Goal: Task Accomplishment & Management: Use online tool/utility

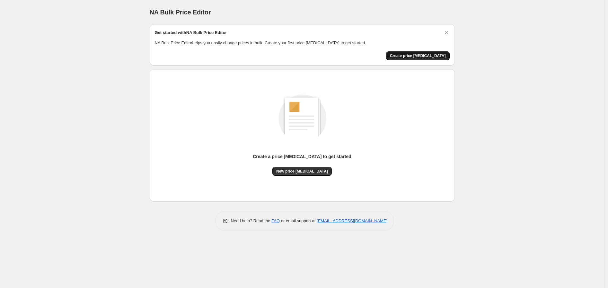
click at [421, 54] on span "Create price [MEDICAL_DATA]" at bounding box center [418, 55] width 56 height 5
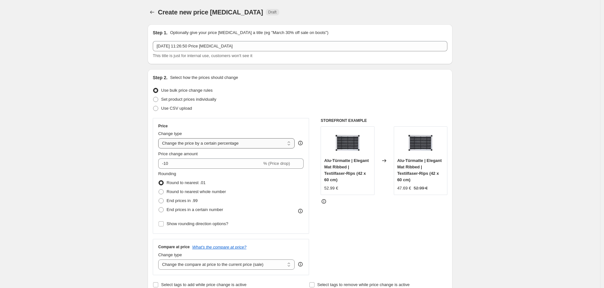
click at [222, 142] on select "Change the price to a certain amount Change the price by a certain amount Chang…" at bounding box center [226, 143] width 136 height 10
select select "to"
click at [160, 138] on select "Change the price to a certain amount Change the price by a certain amount Chang…" at bounding box center [226, 143] width 136 height 10
type input "80.00"
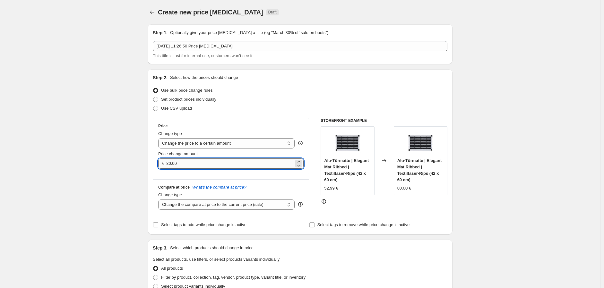
click at [189, 164] on input "80.00" at bounding box center [229, 164] width 127 height 10
click at [193, 206] on select "Change the compare at price to the current price (sale) Change the compare at p…" at bounding box center [226, 205] width 136 height 10
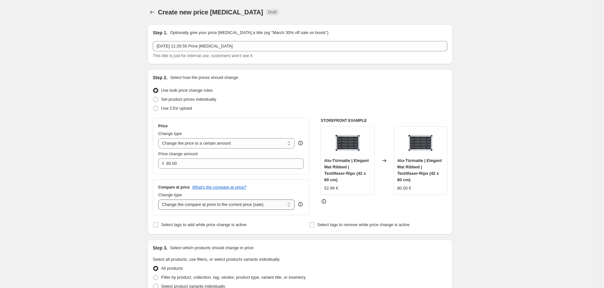
select select "to"
click at [160, 200] on select "Change the compare at price to the current price (sale) Change the compare at p…" at bounding box center [226, 205] width 136 height 10
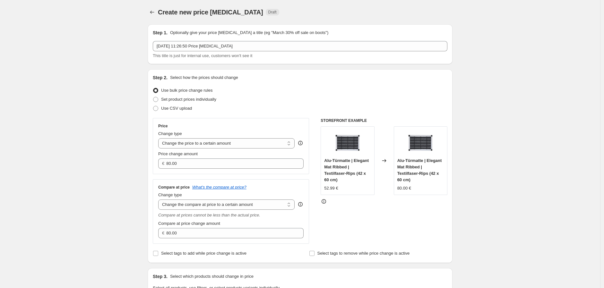
click at [283, 177] on div "Price Change type Change the price to a certain amount Change the price by a ce…" at bounding box center [231, 181] width 156 height 126
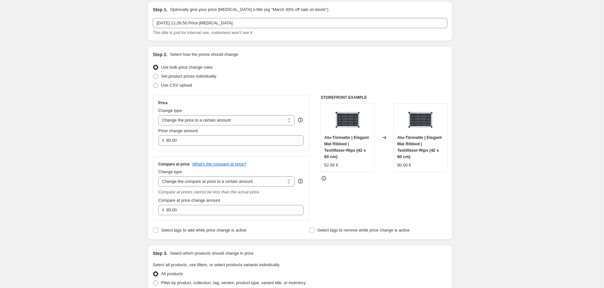
scroll to position [36, 0]
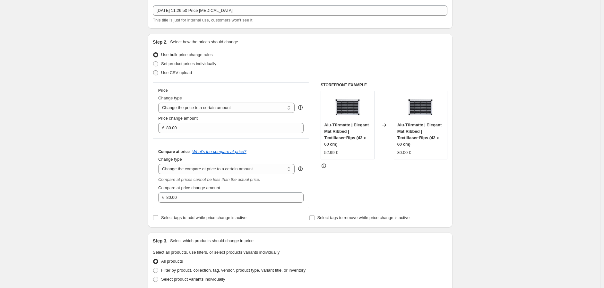
click at [165, 72] on span "Use CSV upload" at bounding box center [176, 72] width 31 height 5
click at [154, 71] on input "Use CSV upload" at bounding box center [153, 70] width 0 height 0
radio input "true"
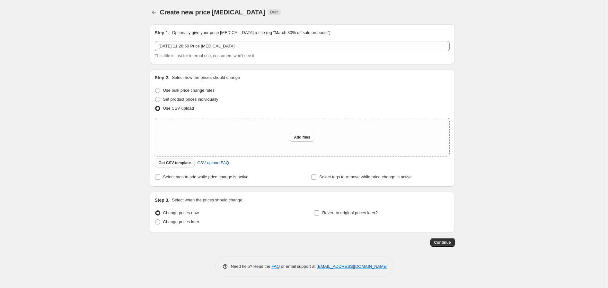
click at [180, 162] on span "Get CSV template" at bounding box center [175, 163] width 32 height 5
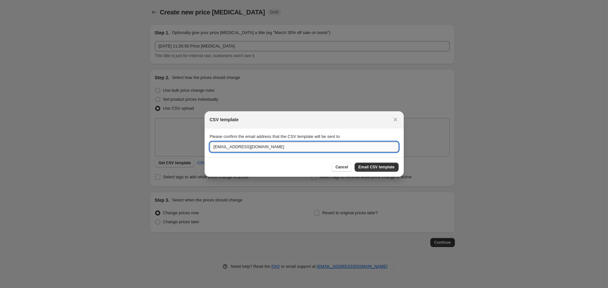
click at [281, 148] on input "marketing@floordirekt.de" at bounding box center [304, 147] width 189 height 10
click at [233, 145] on input "marketing@floordirekt.de" at bounding box center [304, 147] width 189 height 10
drag, startPoint x: 277, startPoint y: 146, endPoint x: 174, endPoint y: 145, distance: 103.1
click at [176, 288] on div "CSV template Please confirm the email address that the CSV template will be sen…" at bounding box center [304, 288] width 608 height 0
type input "joel.whitcher@velvet-trading.de"
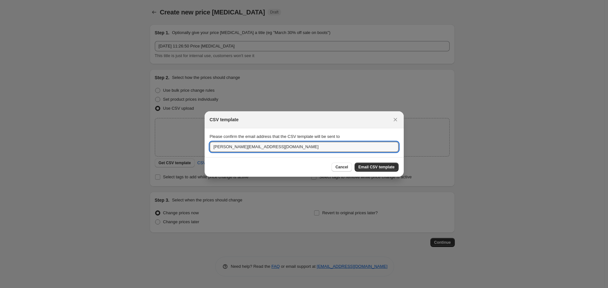
click at [375, 167] on span "Email CSV template" at bounding box center [376, 167] width 36 height 5
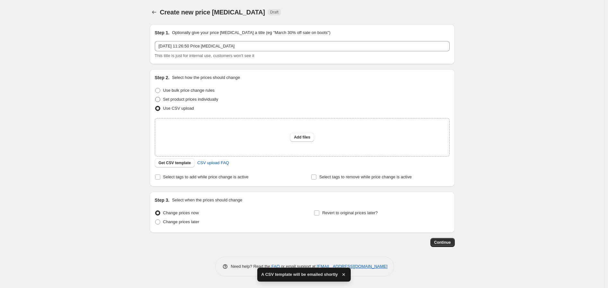
click at [164, 100] on span "Set product prices individually" at bounding box center [190, 99] width 55 height 5
click at [155, 97] on input "Set product prices individually" at bounding box center [155, 97] width 0 height 0
radio input "true"
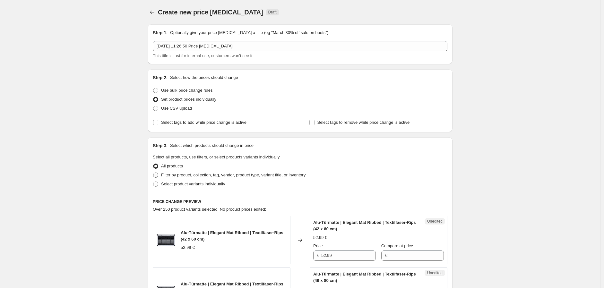
click at [165, 173] on span "Filter by product, collection, tag, vendor, product type, variant title, or inv…" at bounding box center [233, 175] width 145 height 5
click at [154, 173] on input "Filter by product, collection, tag, vendor, product type, variant title, or inv…" at bounding box center [153, 173] width 0 height 0
radio input "true"
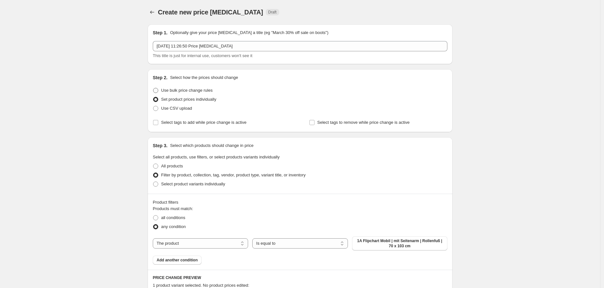
click at [174, 90] on span "Use bulk price change rules" at bounding box center [186, 90] width 51 height 5
click at [154, 88] on input "Use bulk price change rules" at bounding box center [153, 88] width 0 height 0
radio input "true"
select select "to"
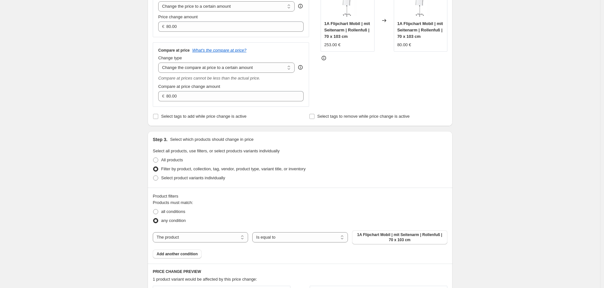
scroll to position [143, 0]
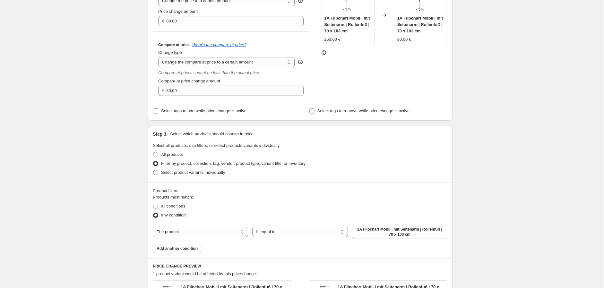
click at [173, 172] on span "Select product variants individually" at bounding box center [193, 172] width 64 height 5
click at [154, 171] on input "Select product variants individually" at bounding box center [153, 170] width 0 height 0
radio input "true"
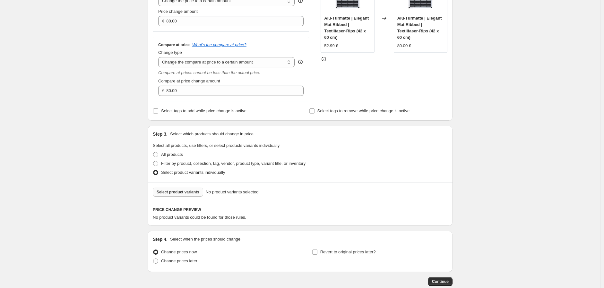
click at [187, 192] on span "Select product variants" at bounding box center [178, 192] width 43 height 5
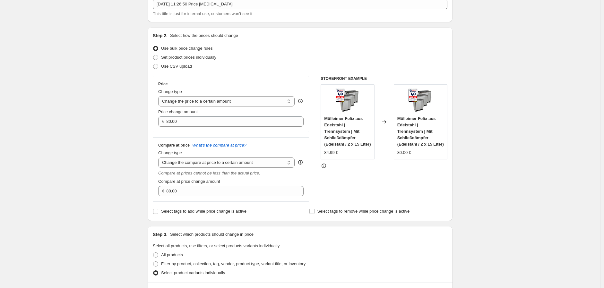
scroll to position [31, 0]
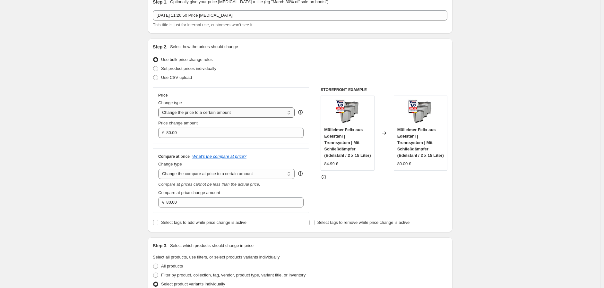
click at [248, 111] on select "Change the price to a certain amount Change the price by a certain amount Chang…" at bounding box center [226, 113] width 136 height 10
select select "percentage"
click at [160, 108] on select "Change the price to a certain amount Change the price by a certain amount Chang…" at bounding box center [226, 113] width 136 height 10
type input "-15"
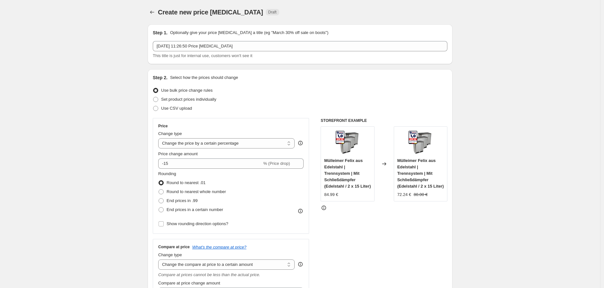
scroll to position [178, 0]
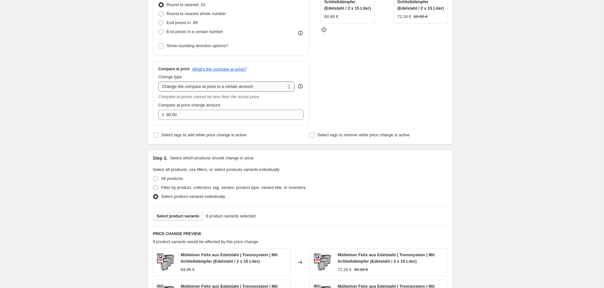
click at [230, 85] on select "Change the compare at price to the current price (sale) Change the compare at p…" at bounding box center [226, 87] width 136 height 10
click at [160, 82] on select "Change the compare at price to the current price (sale) Change the compare at p…" at bounding box center [226, 87] width 136 height 10
click at [234, 87] on select "Change the compare at price to the current price (sale) Change the compare at p…" at bounding box center [226, 87] width 136 height 10
select select "by"
click at [160, 82] on select "Change the compare at price to the current price (sale) Change the compare at p…" at bounding box center [226, 87] width 136 height 10
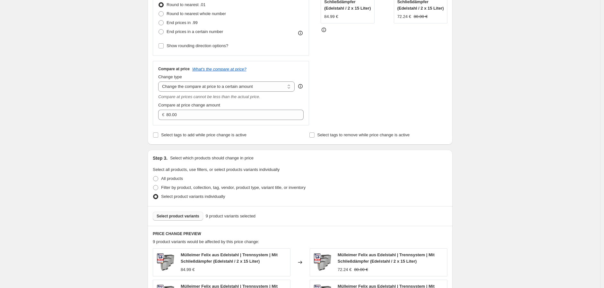
type input "-10.00"
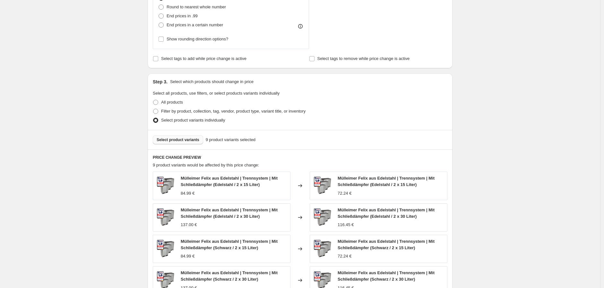
scroll to position [107, 0]
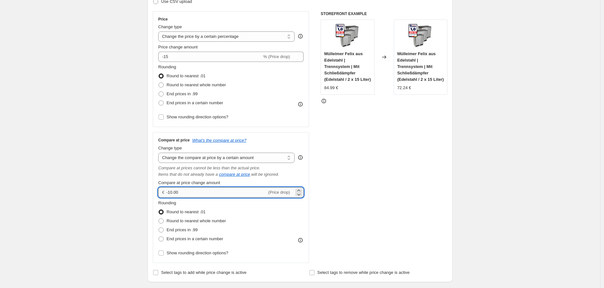
click at [183, 193] on input "-10.00" at bounding box center [216, 193] width 101 height 10
click at [171, 191] on input "-10.00" at bounding box center [216, 193] width 101 height 10
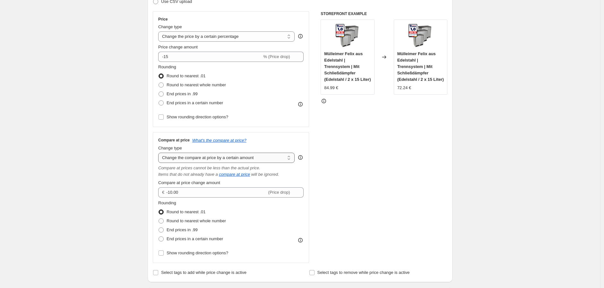
click at [264, 156] on select "Change the compare at price to the current price (sale) Change the compare at p…" at bounding box center [226, 158] width 136 height 10
select select "bp"
click at [160, 153] on select "Change the compare at price to the current price (sale) Change the compare at p…" at bounding box center [226, 158] width 136 height 10
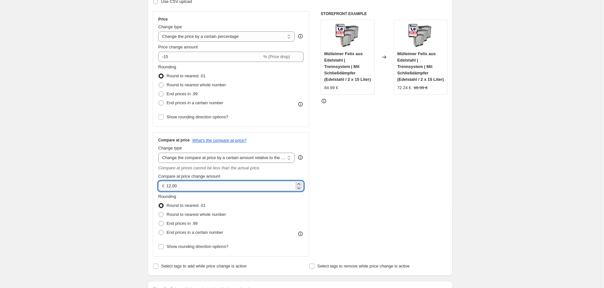
drag, startPoint x: 182, startPoint y: 185, endPoint x: 169, endPoint y: 187, distance: 13.9
click at [169, 187] on input "12.00" at bounding box center [229, 186] width 127 height 10
type input "0.00"
click at [370, 177] on div "STOREFRONT EXAMPLE Mülleimer Felix aus Edelstahl | Trennsystem | Mit Schließdäm…" at bounding box center [384, 134] width 127 height 246
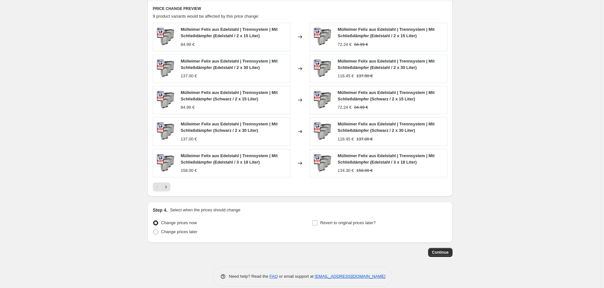
scroll to position [472, 0]
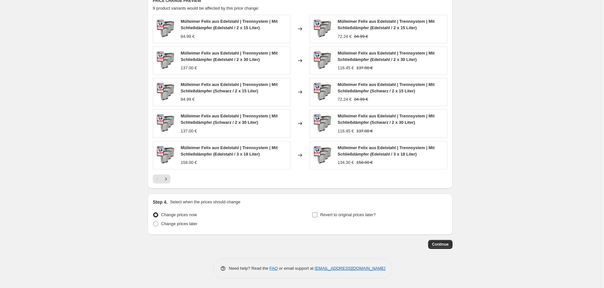
click at [316, 214] on input "Revert to original prices later?" at bounding box center [314, 215] width 5 height 5
checkbox input "true"
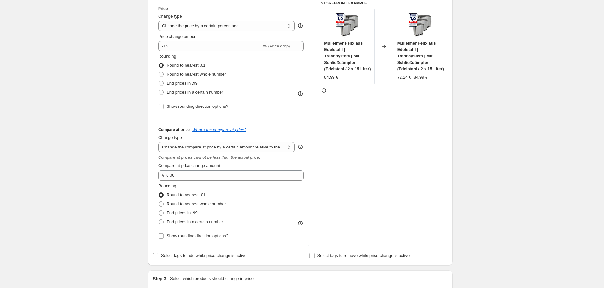
scroll to position [0, 0]
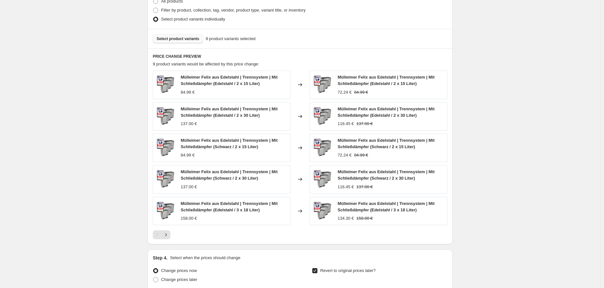
scroll to position [428, 0]
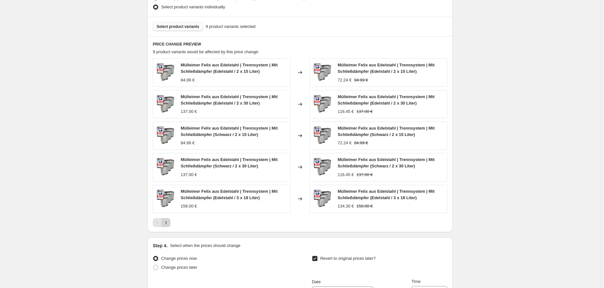
click at [169, 224] on icon "Next" at bounding box center [166, 223] width 6 height 6
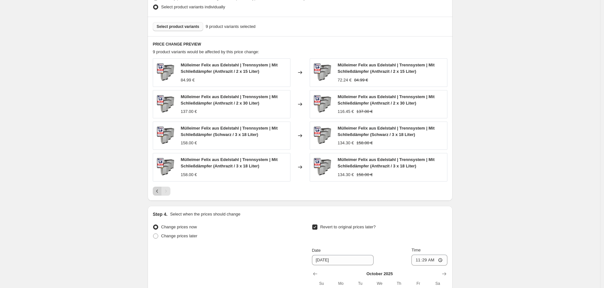
click at [157, 190] on icon "Previous" at bounding box center [157, 191] width 6 height 6
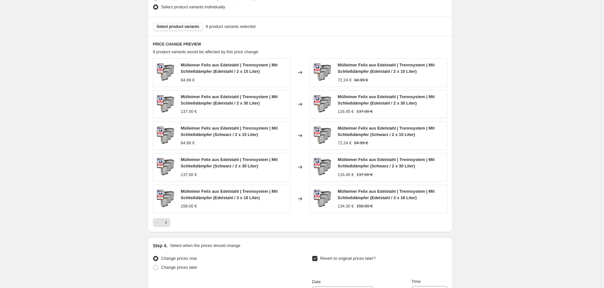
scroll to position [571, 0]
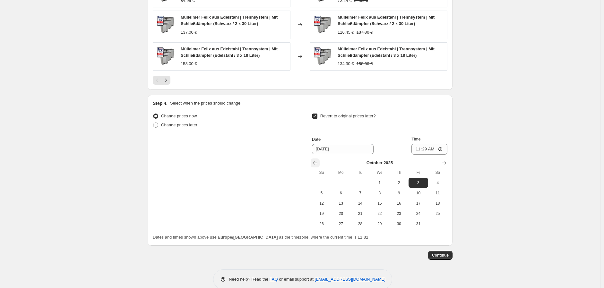
click at [315, 164] on icon "Show previous month, September 2025" at bounding box center [315, 163] width 6 height 6
click at [444, 164] on icon "Show next month, October 2025" at bounding box center [444, 163] width 6 height 6
click at [420, 213] on span "24" at bounding box center [418, 213] width 14 height 5
type input "10/24/2025"
click at [442, 254] on span "Continue" at bounding box center [440, 255] width 17 height 5
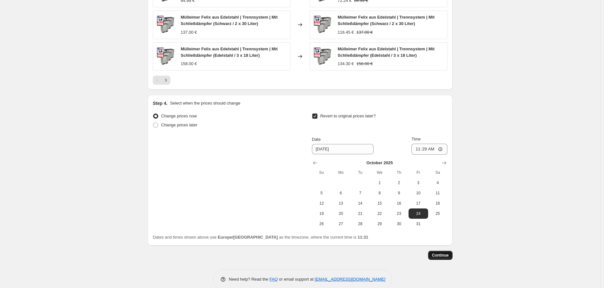
scroll to position [0, 0]
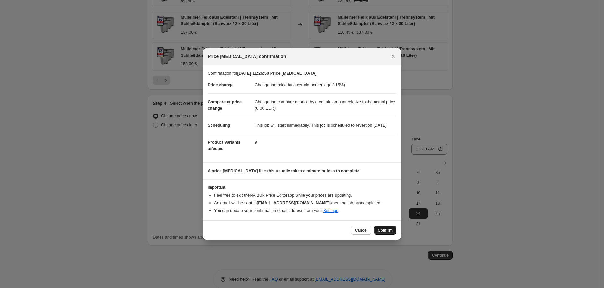
click at [388, 233] on span "Confirm" at bounding box center [385, 230] width 15 height 5
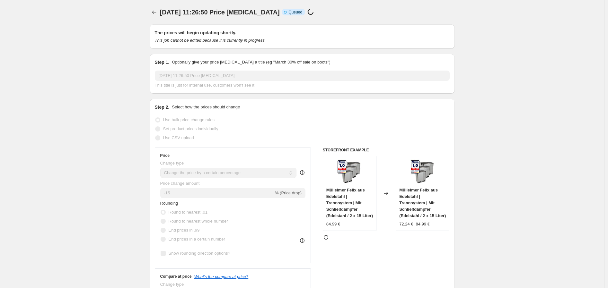
select select "percentage"
select select "bp"
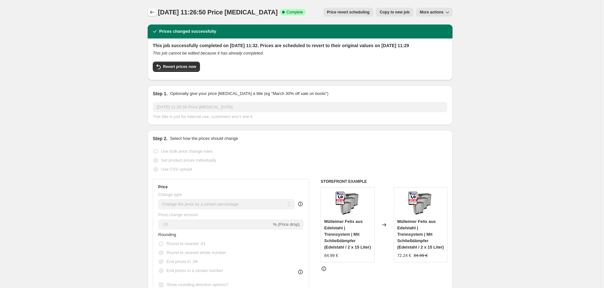
click at [152, 12] on icon "Price change jobs" at bounding box center [152, 12] width 6 height 6
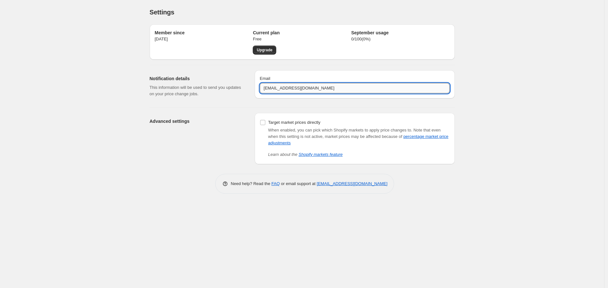
click at [325, 89] on input "marketing@floordirekt.de" at bounding box center [355, 88] width 190 height 10
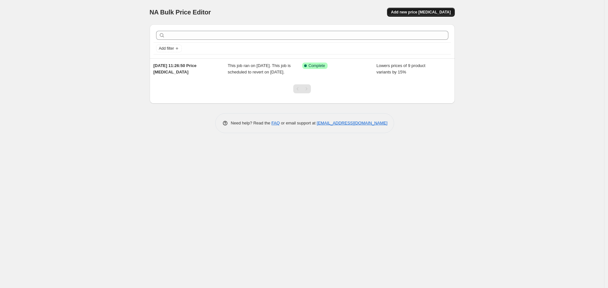
click at [423, 11] on span "Add new price change job" at bounding box center [421, 12] width 60 height 5
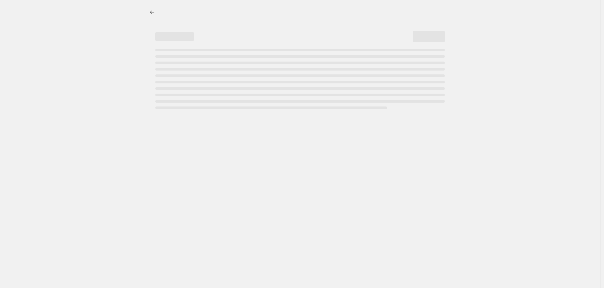
select select "percentage"
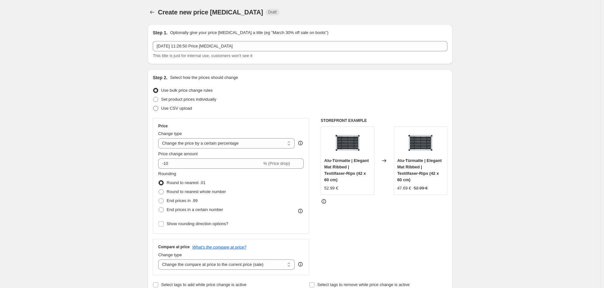
click at [162, 109] on span "Use CSV upload" at bounding box center [176, 108] width 31 height 5
click at [154, 106] on input "Use CSV upload" at bounding box center [153, 106] width 0 height 0
radio input "true"
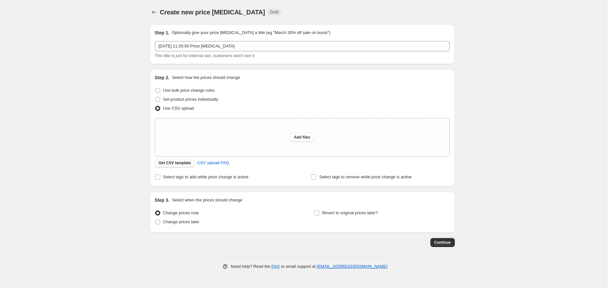
click at [177, 163] on span "Get CSV template" at bounding box center [175, 163] width 32 height 5
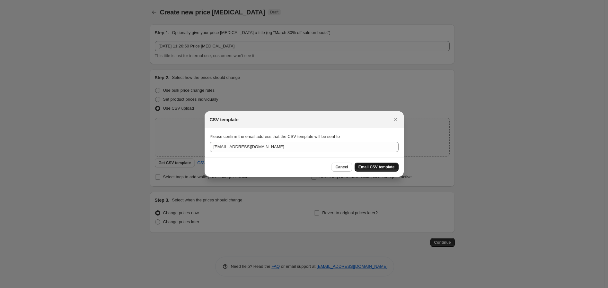
click at [375, 166] on span "Email CSV template" at bounding box center [376, 167] width 36 height 5
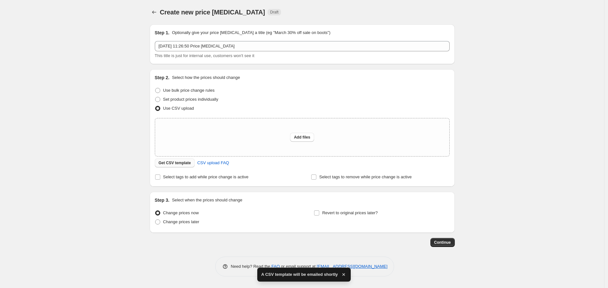
click at [182, 163] on span "Get CSV template" at bounding box center [175, 163] width 32 height 5
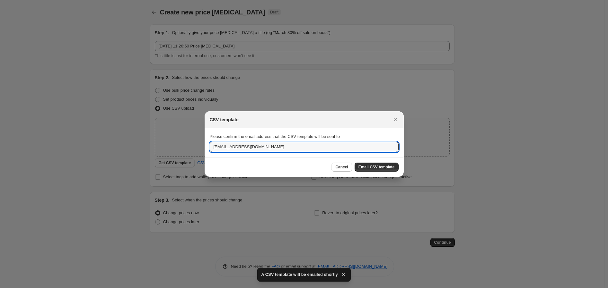
drag, startPoint x: 275, startPoint y: 147, endPoint x: 155, endPoint y: 147, distance: 120.1
click at [155, 288] on div "CSV template Please confirm the email address that the CSV template will be sen…" at bounding box center [304, 288] width 608 height 0
type input "joel.whitcher@velvet-trading.de"
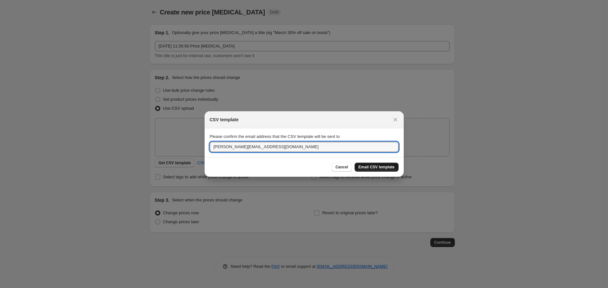
click at [370, 168] on span "Email CSV template" at bounding box center [376, 167] width 36 height 5
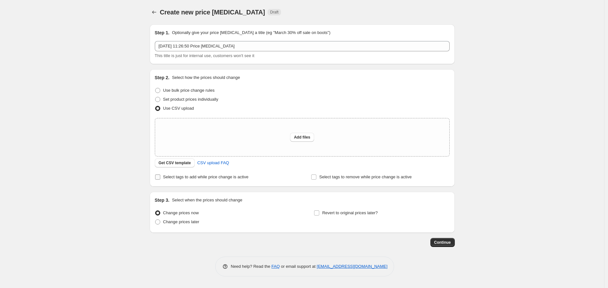
click at [157, 178] on input "Select tags to add while price change is active" at bounding box center [157, 177] width 5 height 5
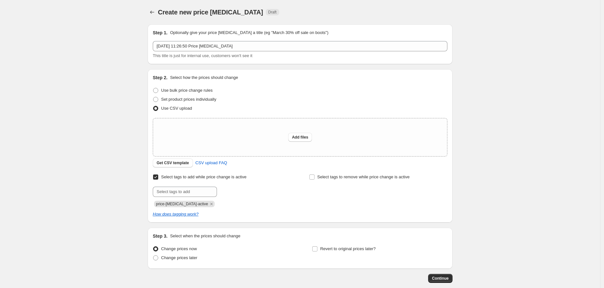
click at [157, 178] on input "Select tags to add while price change is active" at bounding box center [155, 177] width 5 height 5
checkbox input "false"
